Goal: Task Accomplishment & Management: Complete application form

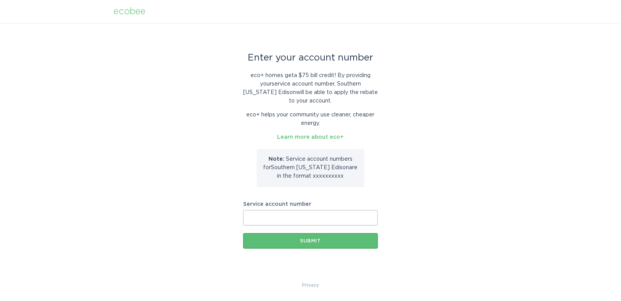
paste input "8003035592"
type input "8003035592"
click at [301, 244] on button "Submit" at bounding box center [310, 240] width 135 height 15
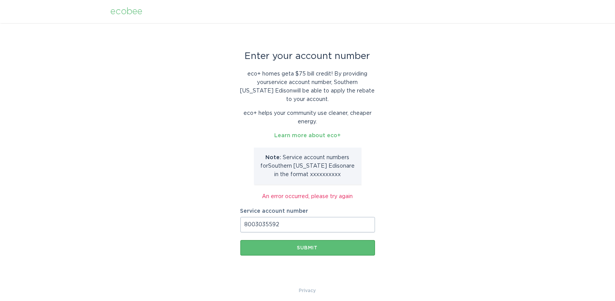
drag, startPoint x: 243, startPoint y: 225, endPoint x: 207, endPoint y: 225, distance: 36.2
click at [207, 225] on div "Enter your account number eco+ homes get a $75 bill credit ! By providing your …" at bounding box center [307, 154] width 615 height 263
paste input "700354544542"
type input "700354544542"
click at [286, 250] on button "Submit" at bounding box center [308, 247] width 135 height 15
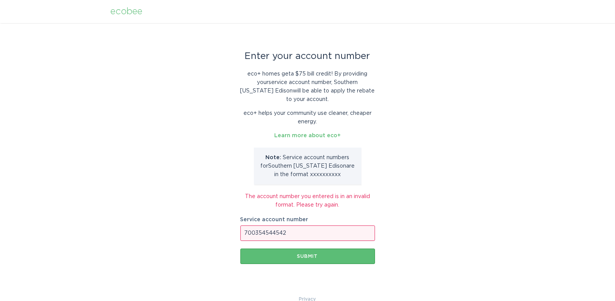
scroll to position [13, 0]
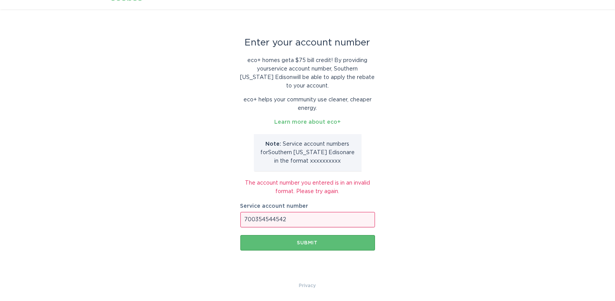
drag, startPoint x: 290, startPoint y: 219, endPoint x: 205, endPoint y: 217, distance: 84.7
click at [205, 217] on div "Enter your account number eco+ homes get a $75 bill credit ! By providing your …" at bounding box center [307, 145] width 615 height 271
paste input "8003035592"
type input "8003035592"
click at [330, 245] on button "Submit" at bounding box center [308, 242] width 135 height 15
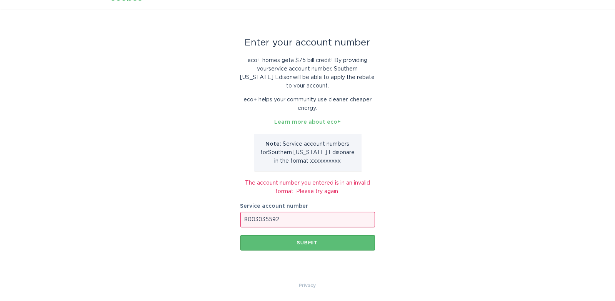
scroll to position [5, 0]
